Goal: Task Accomplishment & Management: Use online tool/utility

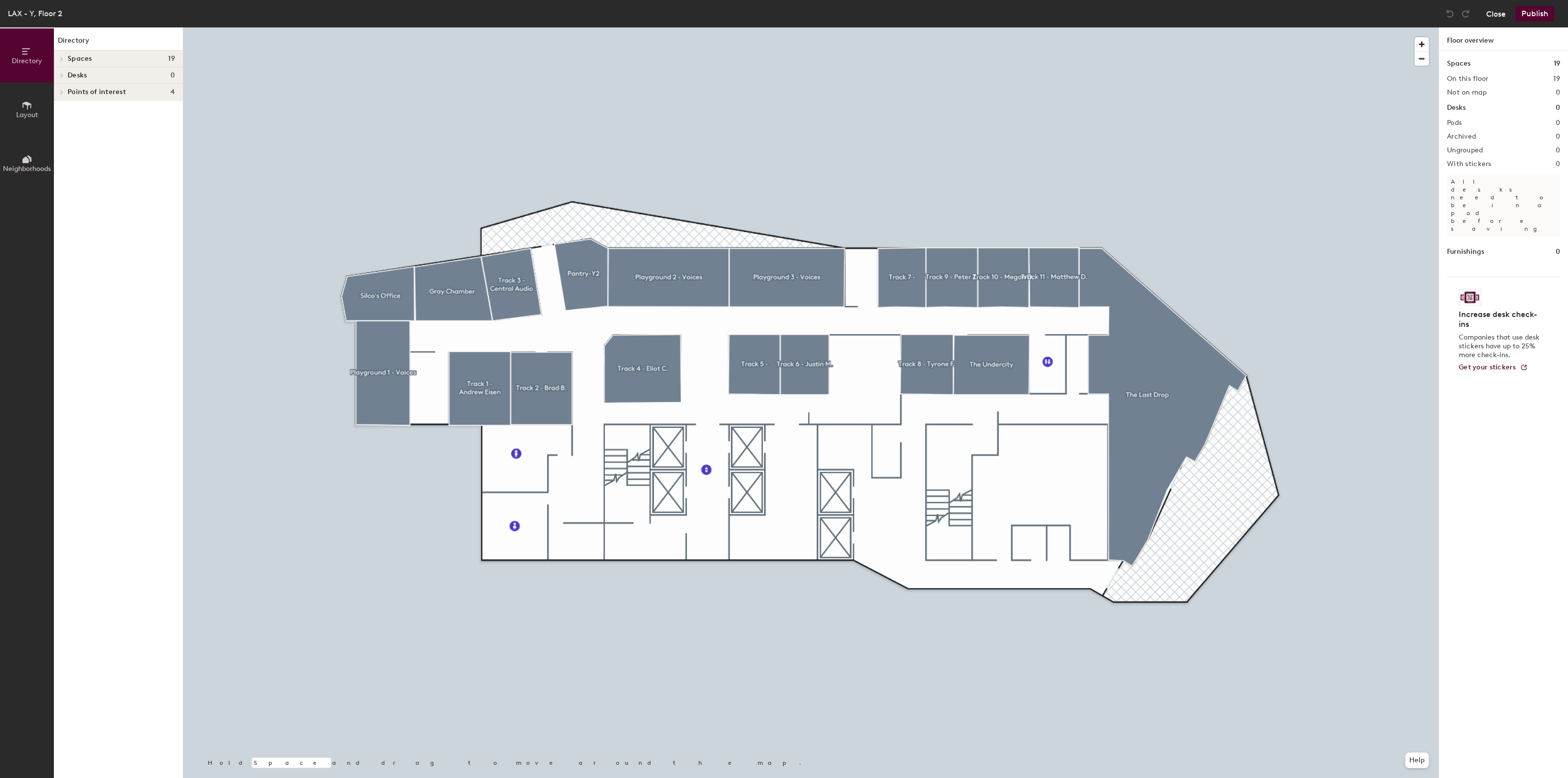
click at [1497, 14] on button "Close" at bounding box center [1496, 14] width 19 height 16
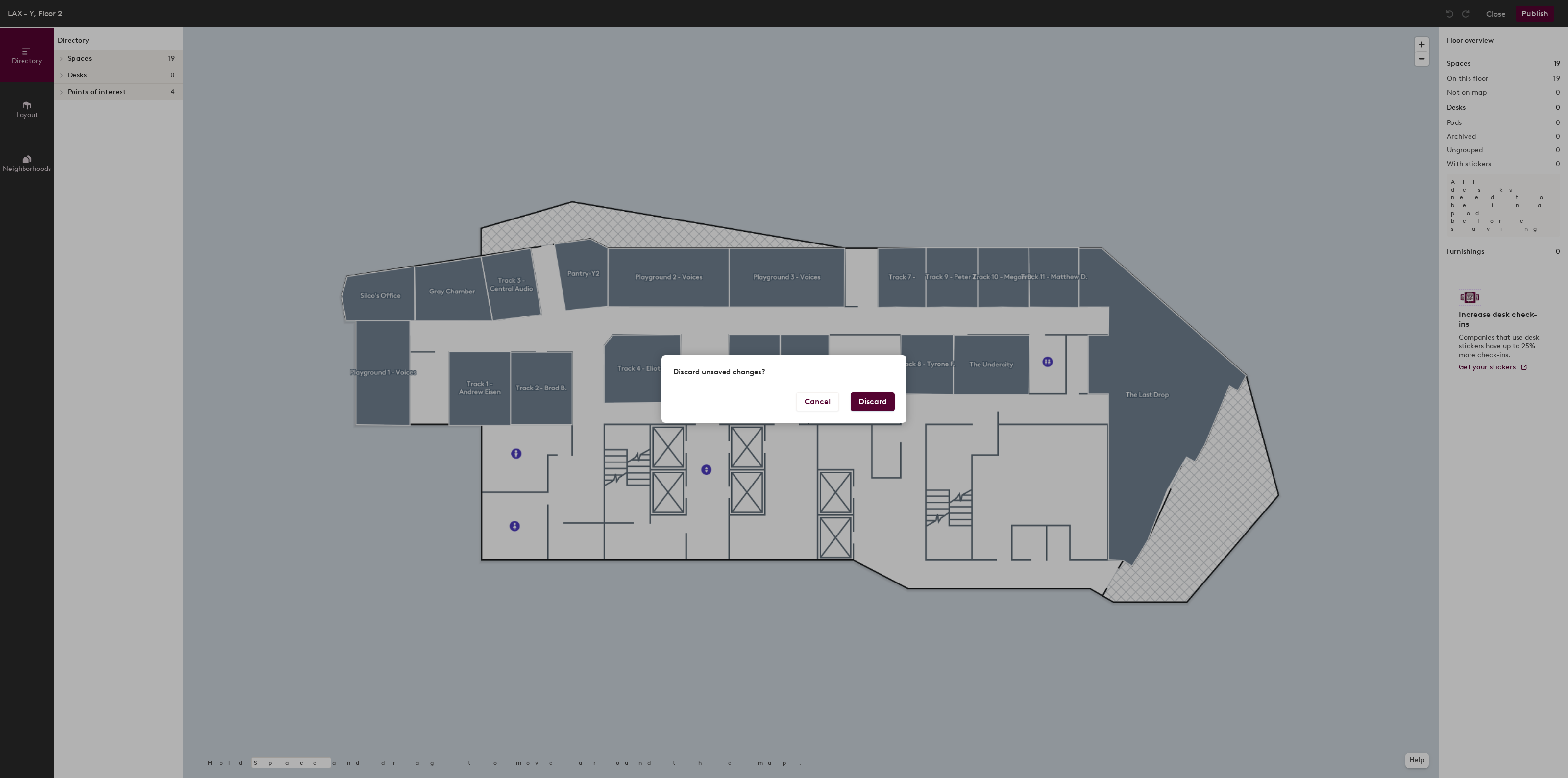
click at [866, 397] on button "Discard" at bounding box center [872, 402] width 44 height 19
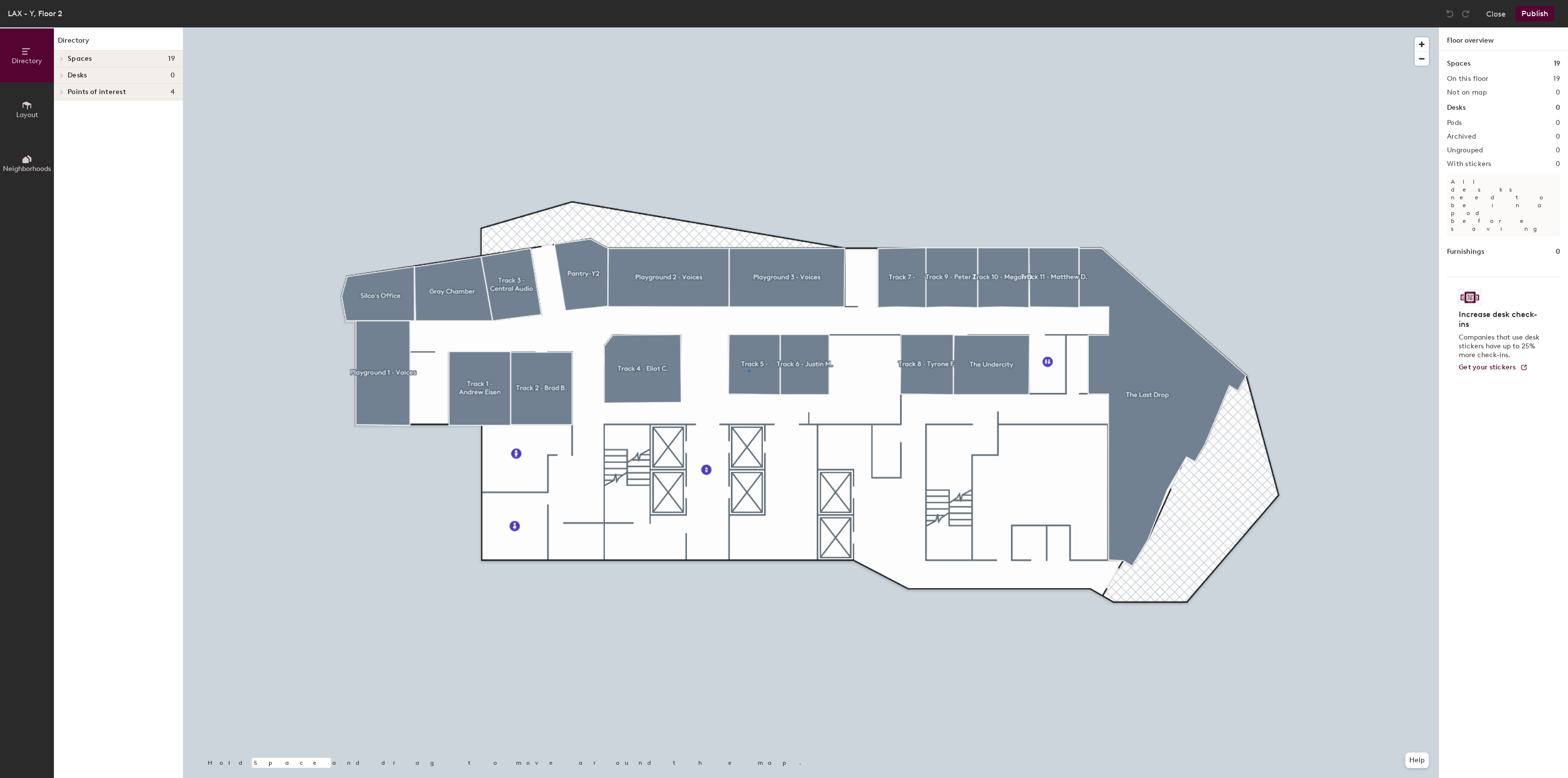
click at [748, 27] on div at bounding box center [811, 27] width 1255 height 0
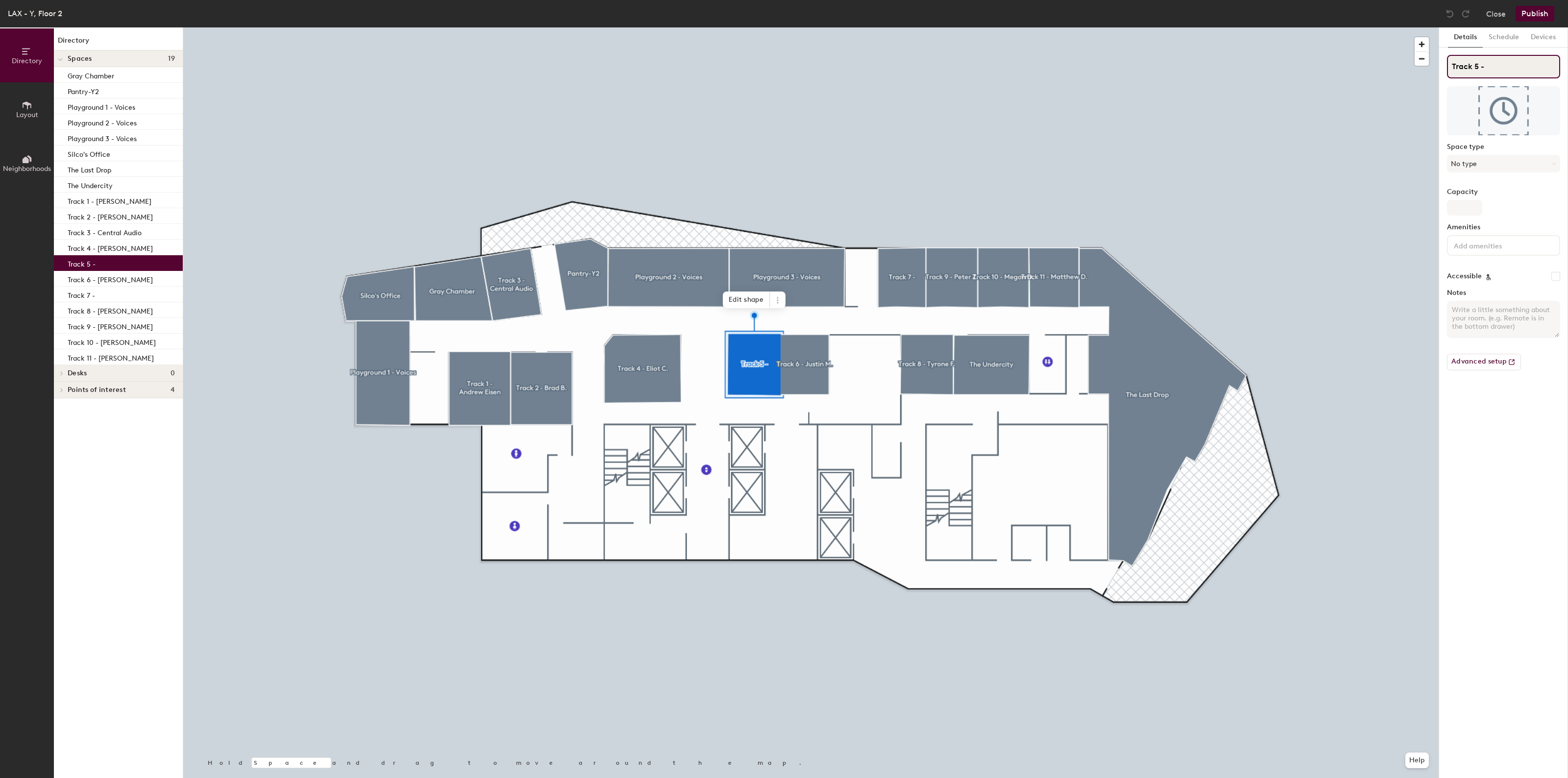
click at [1501, 65] on input "Track 5 -" at bounding box center [1503, 66] width 113 height 24
paste input "Erik Jessen"
type input "Track 5 - Erik Jessen"
click at [1546, 19] on button "Publish" at bounding box center [1535, 14] width 39 height 16
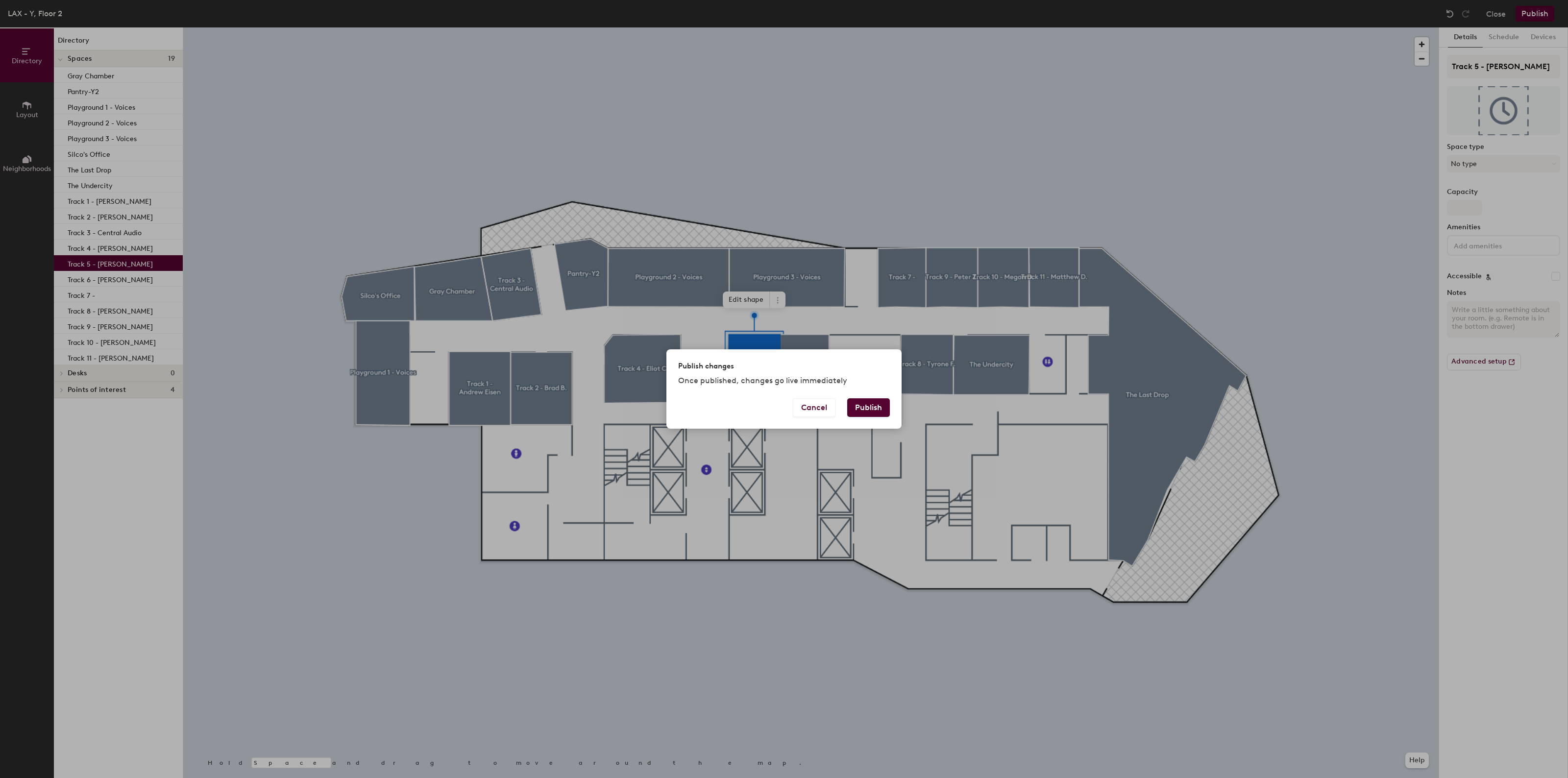
click at [883, 413] on button "Publish" at bounding box center [869, 407] width 43 height 19
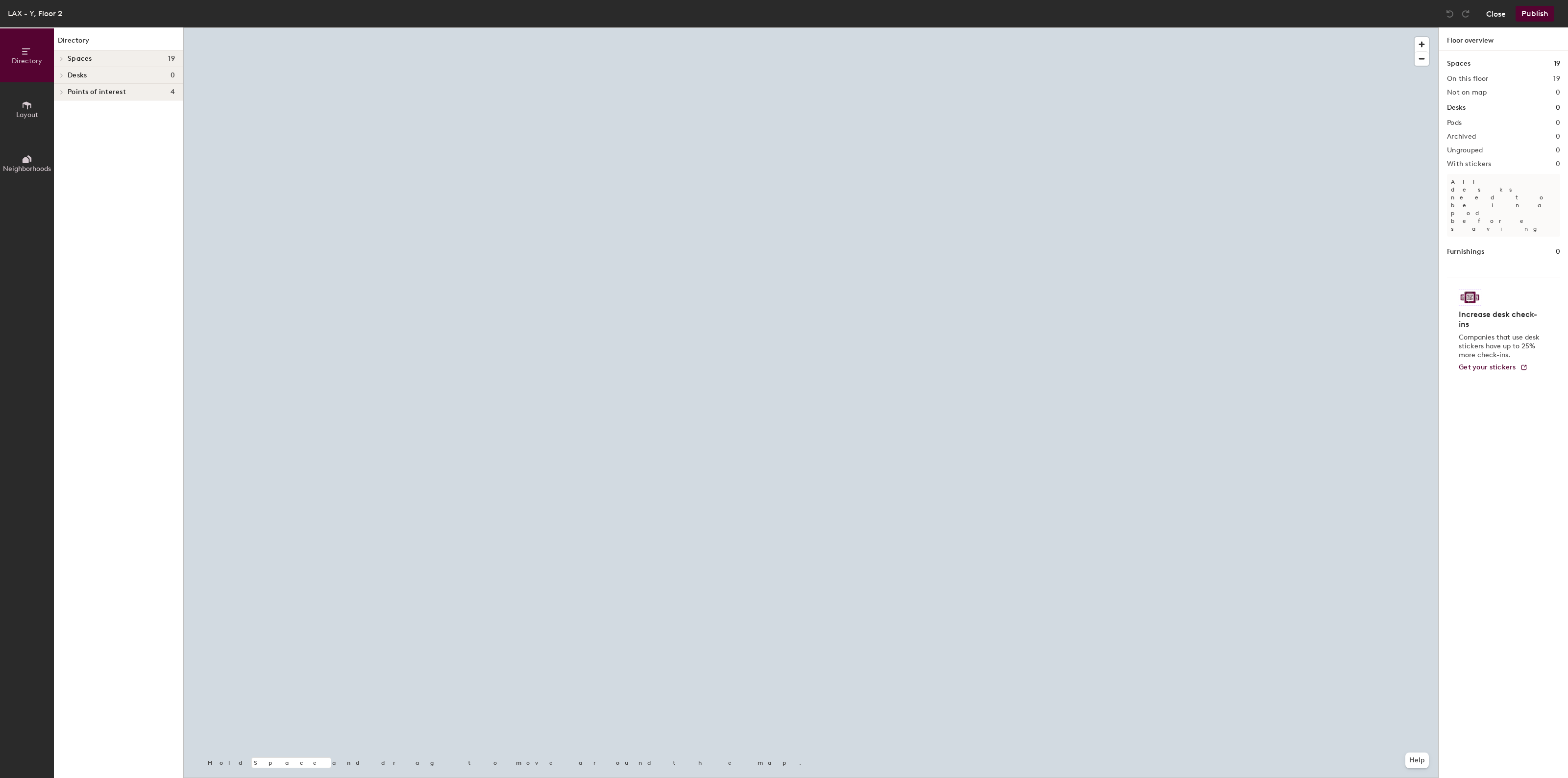
click at [1494, 16] on button "Close" at bounding box center [1496, 14] width 19 height 16
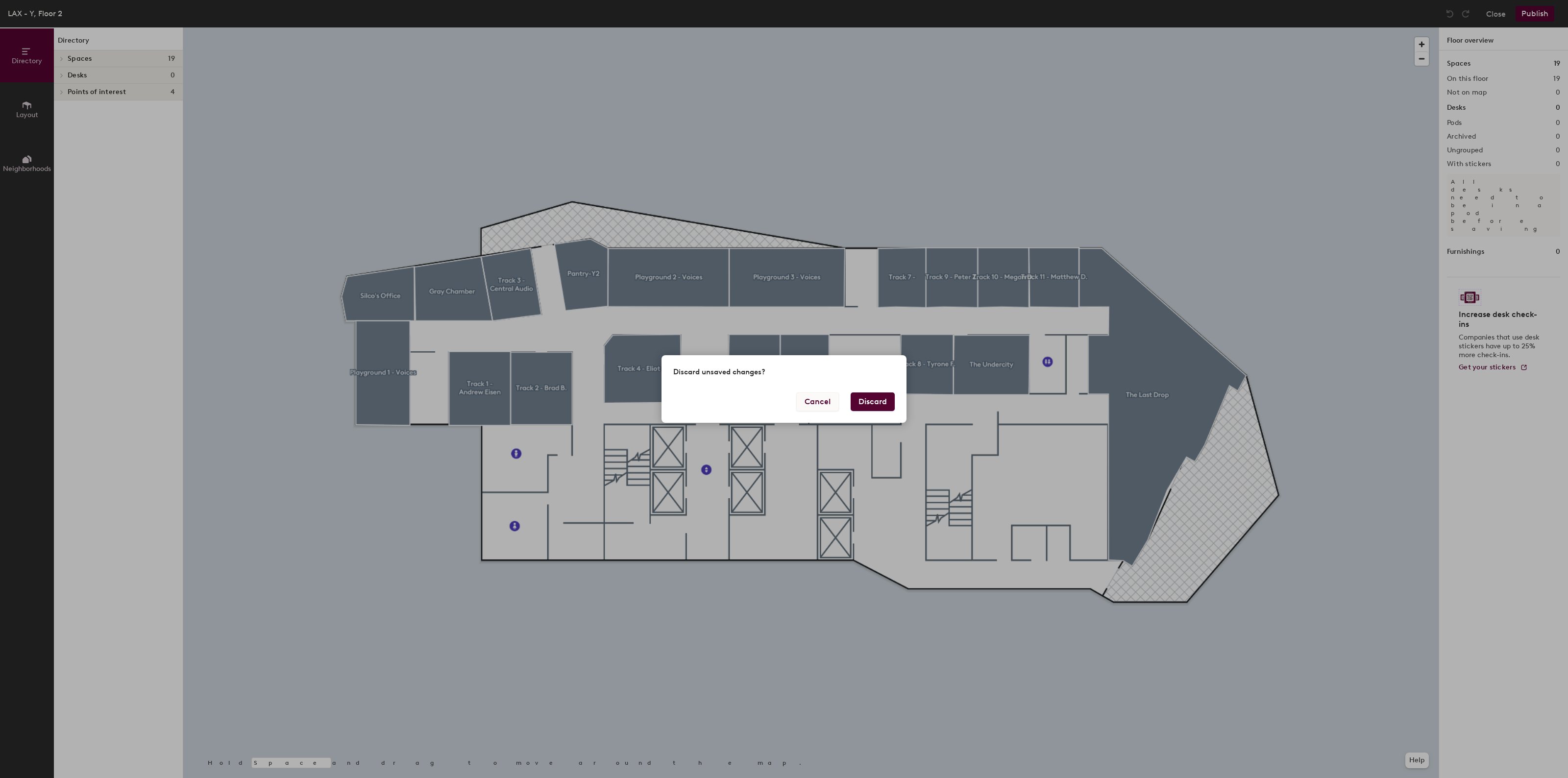
click at [833, 398] on button "Cancel" at bounding box center [817, 402] width 43 height 19
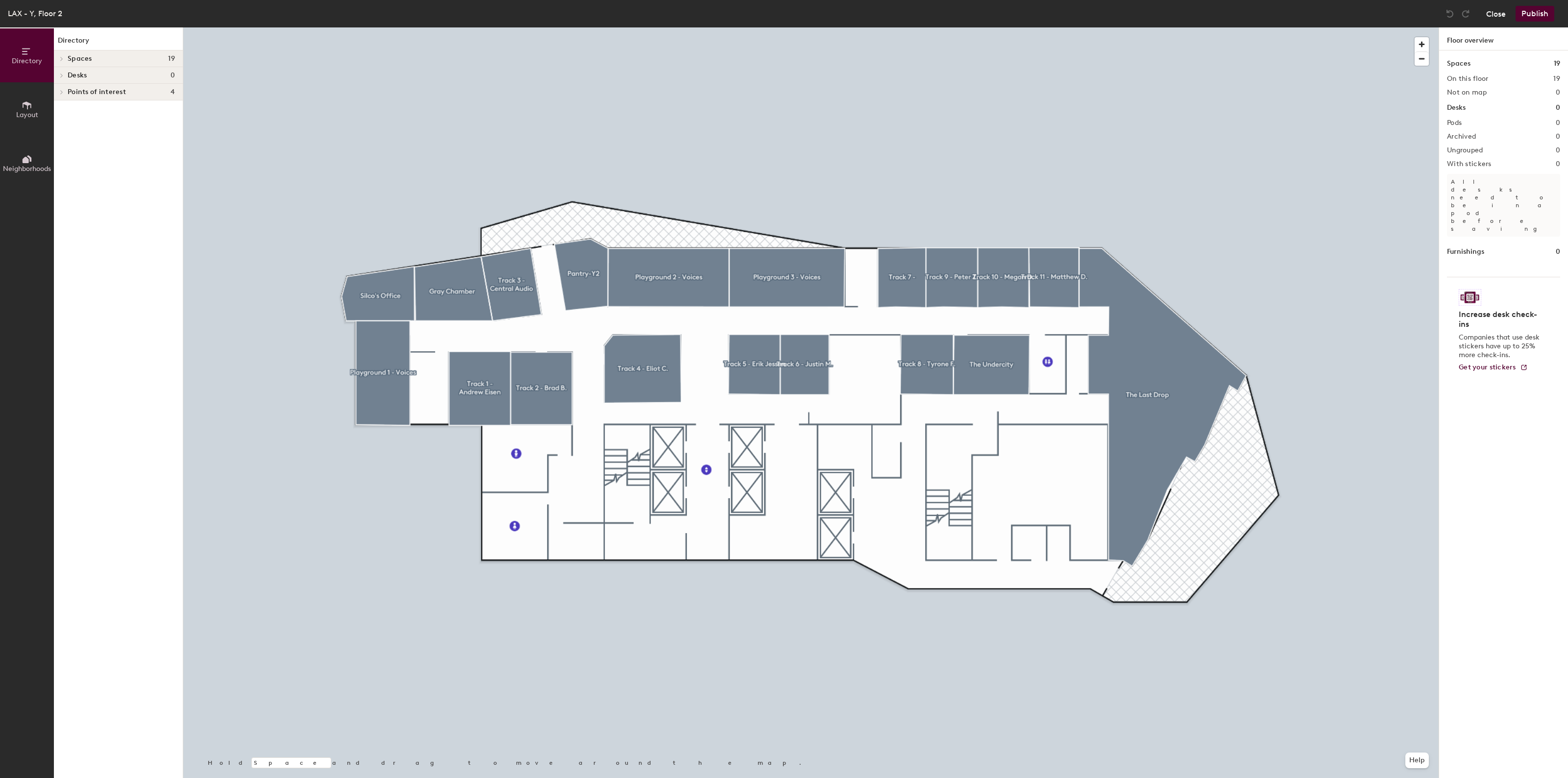
click at [1490, 7] on button "Close" at bounding box center [1496, 14] width 19 height 16
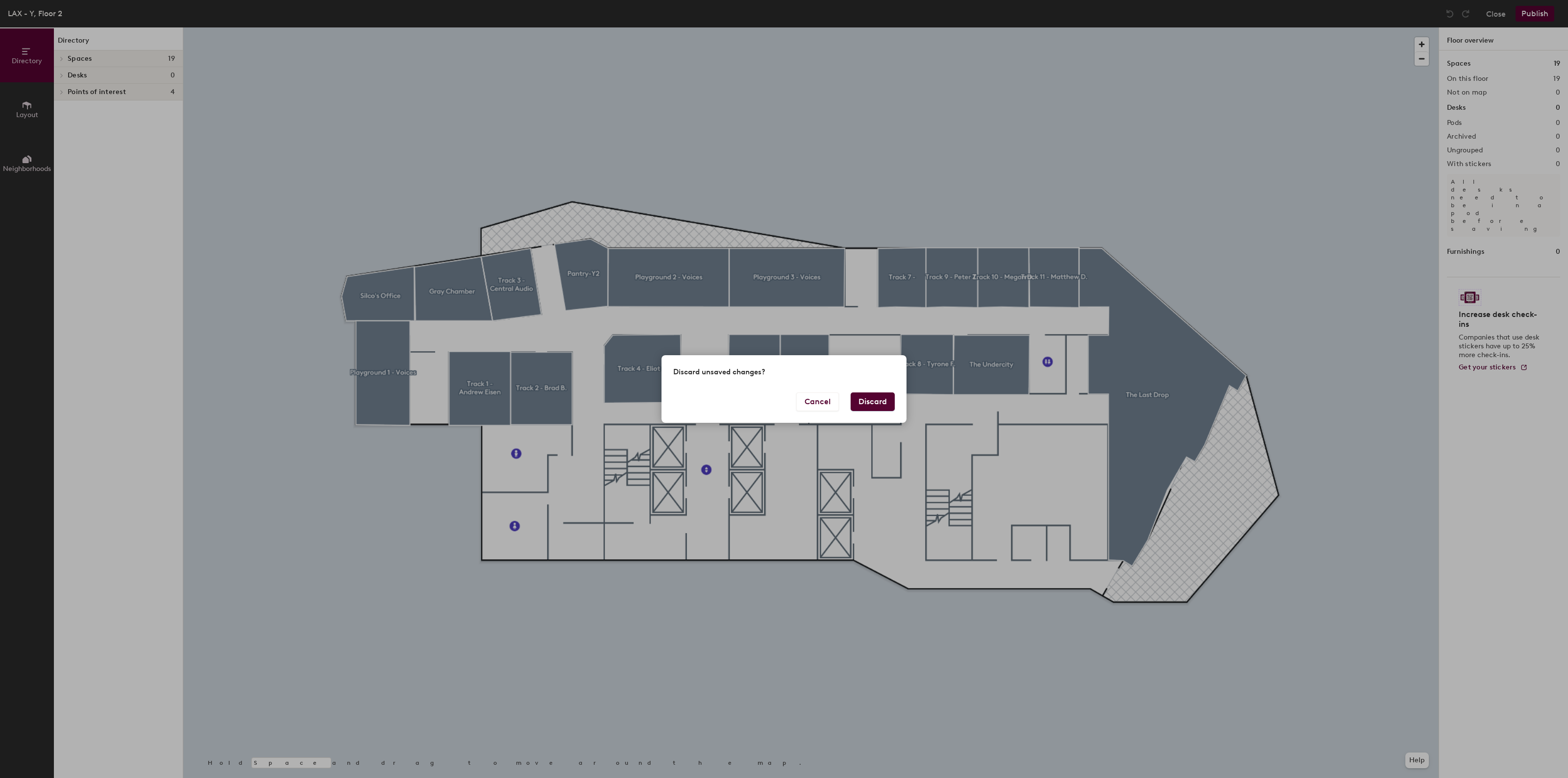
click at [885, 403] on button "Discard" at bounding box center [872, 402] width 44 height 19
